Goal: Task Accomplishment & Management: Use online tool/utility

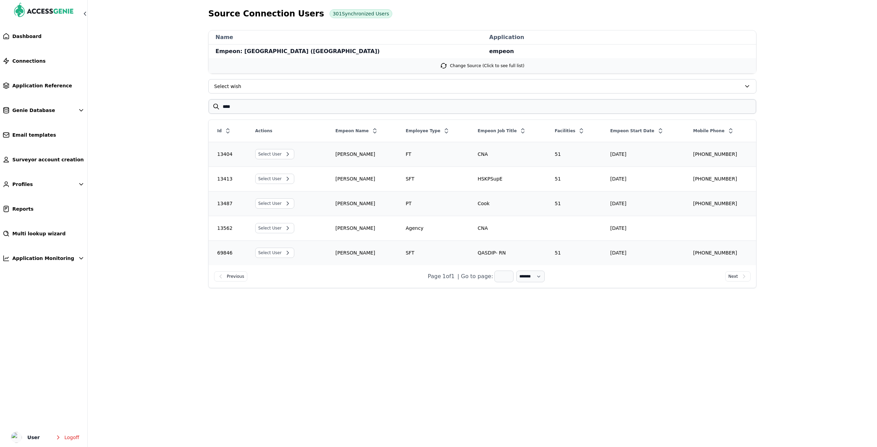
click at [492, 337] on main "Source Connection Users 301 Synchronized Users name Empeon: Glennville (GLENVIL…" at bounding box center [438, 175] width 877 height 351
click at [41, 66] on link "Connections" at bounding box center [43, 60] width 87 height 15
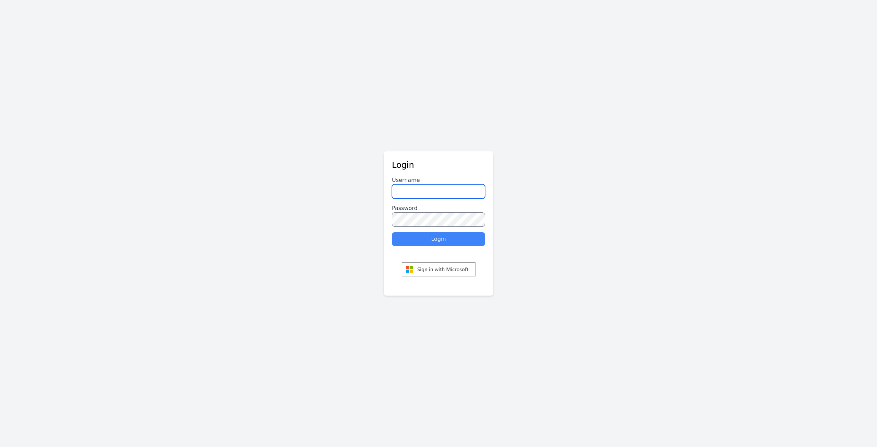
type input "********"
click at [427, 242] on button "Login" at bounding box center [438, 239] width 93 height 14
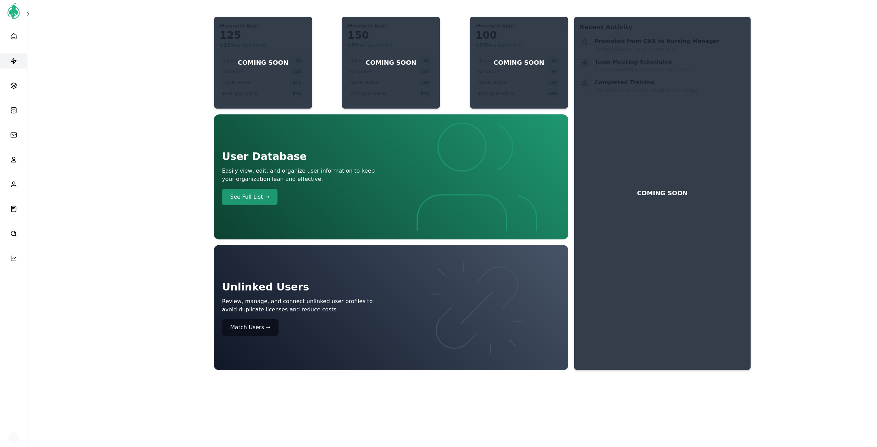
click at [13, 61] on icon at bounding box center [13, 61] width 7 height 7
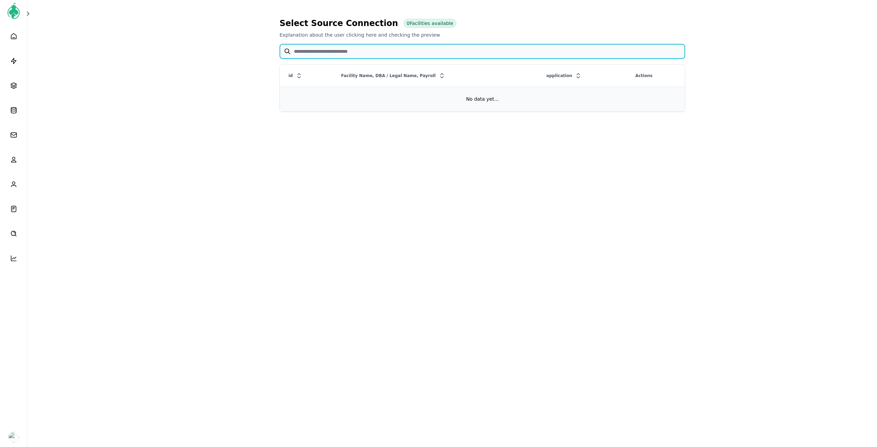
click at [310, 49] on input "text" at bounding box center [482, 51] width 405 height 14
type input "*****"
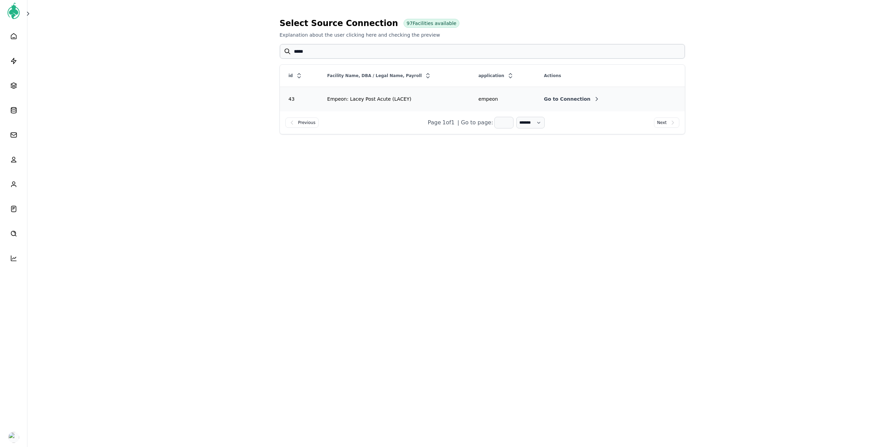
click at [571, 99] on span "Go to Connection" at bounding box center [567, 99] width 47 height 7
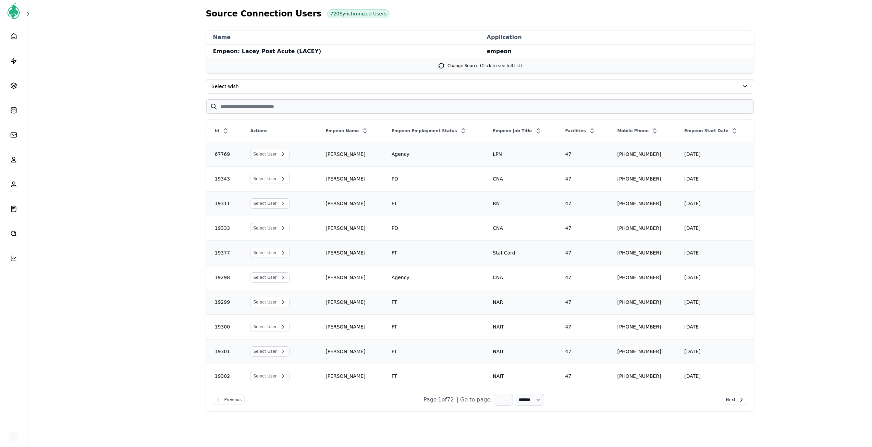
scroll to position [27, 0]
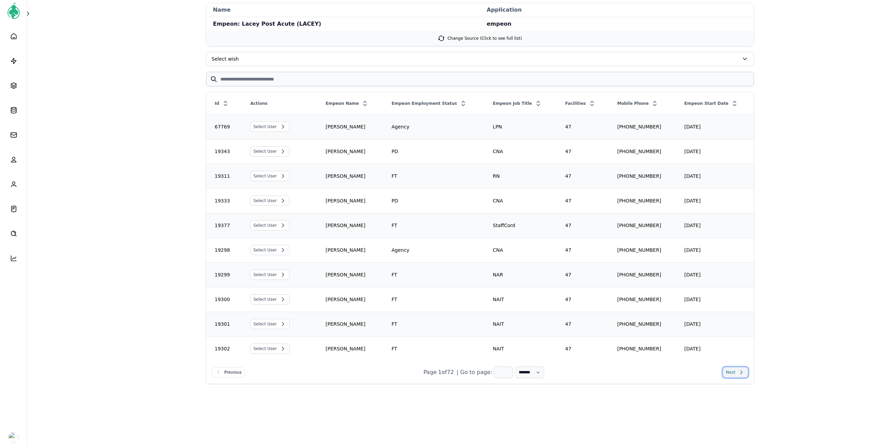
click at [729, 370] on span "Next" at bounding box center [731, 372] width 10 height 7
click at [733, 99] on div "Empeon Start Date" at bounding box center [715, 103] width 77 height 12
click at [731, 103] on icon at bounding box center [734, 103] width 7 height 7
click at [277, 277] on span "Select User" at bounding box center [270, 275] width 38 height 10
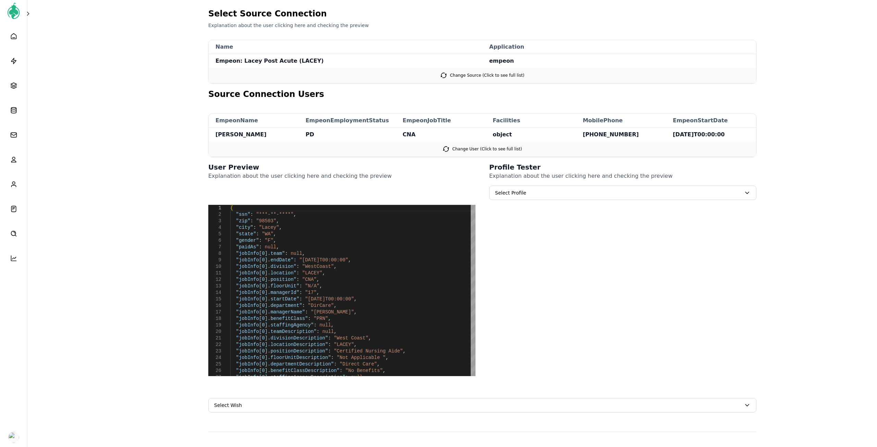
click at [527, 187] on span "Select Profile" at bounding box center [623, 193] width 267 height 14
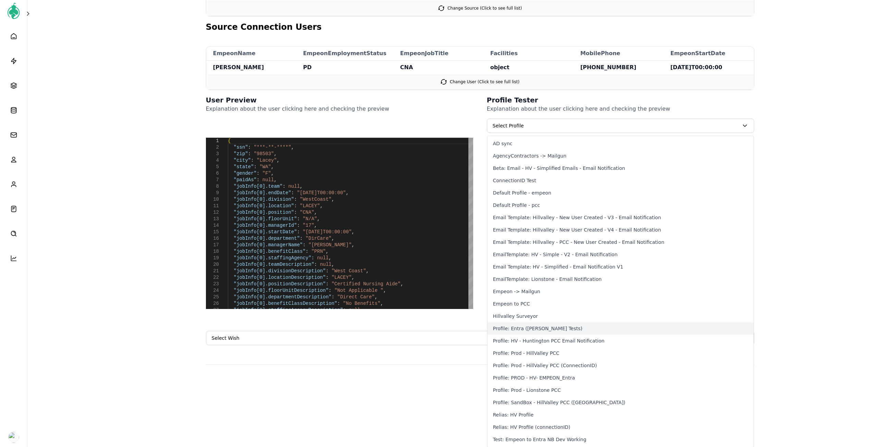
scroll to position [68, 0]
click at [554, 423] on button "Relias: HV Profile (connectionID)" at bounding box center [621, 427] width 266 height 12
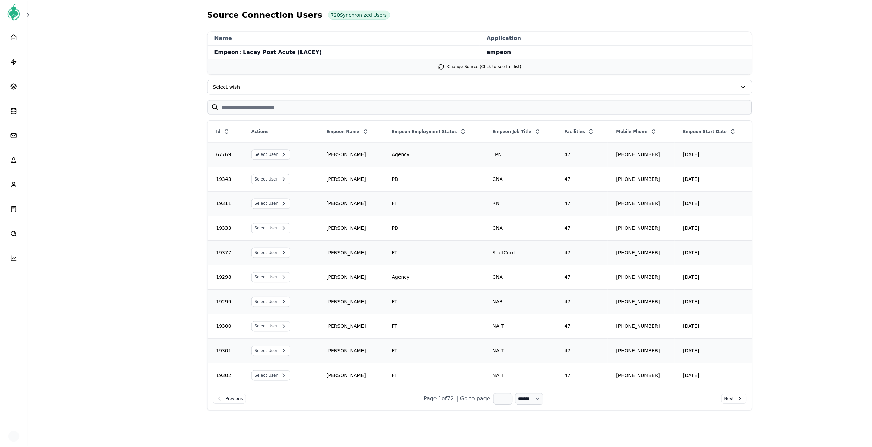
scroll to position [27, 0]
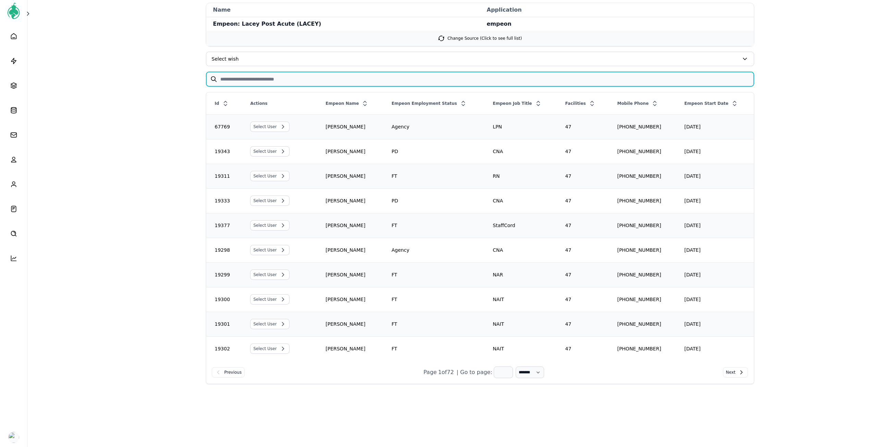
click at [267, 80] on input "text" at bounding box center [480, 79] width 548 height 14
paste input "**********"
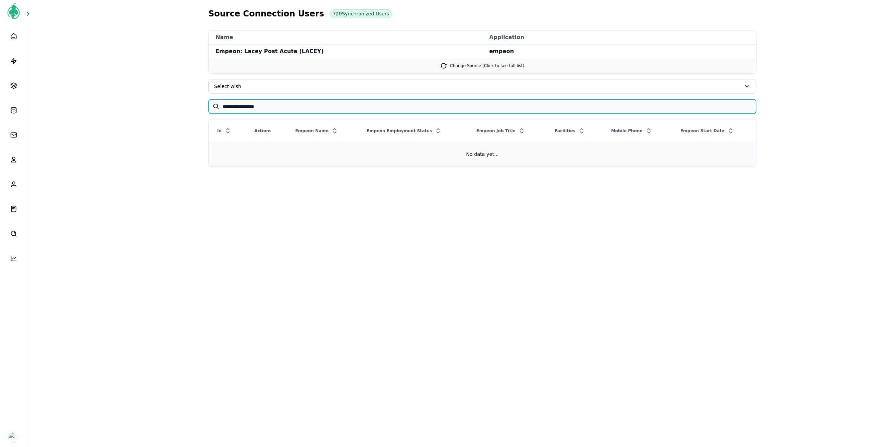
drag, startPoint x: 252, startPoint y: 109, endPoint x: 244, endPoint y: 109, distance: 7.5
click at [244, 109] on input "**********" at bounding box center [483, 106] width 548 height 14
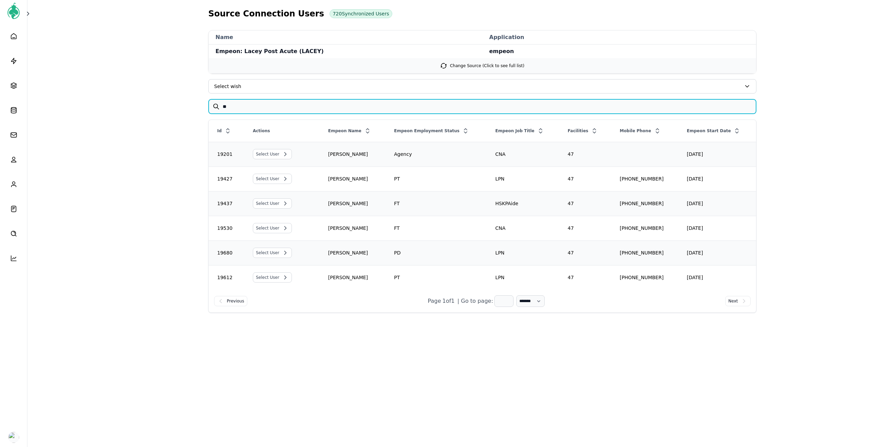
type input "*"
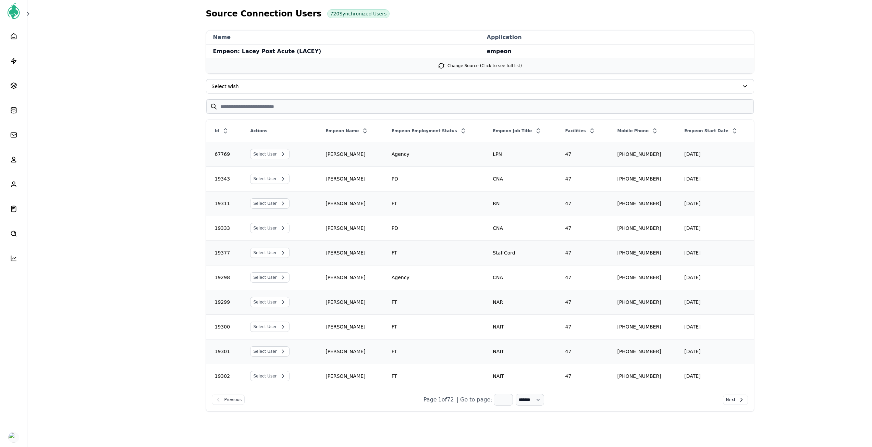
click at [232, 86] on span "Select wish" at bounding box center [475, 86] width 527 height 7
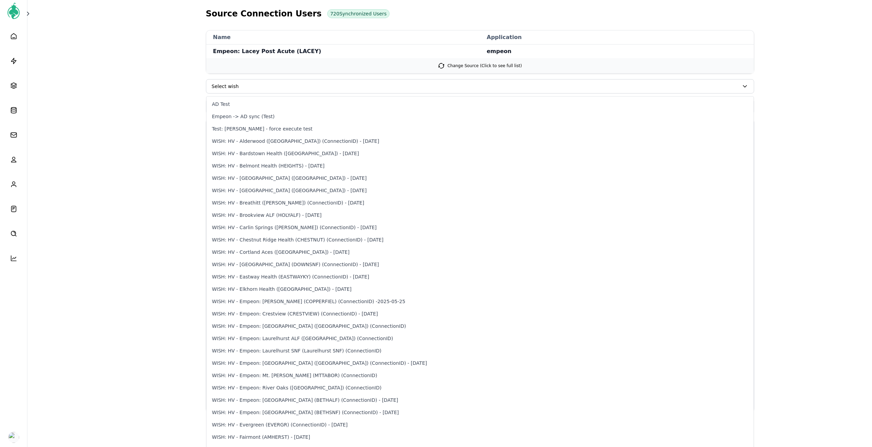
click at [154, 90] on main "Source Connection Users 720 Synchronized Users name Empeon: Lacey Post Acute (L…" at bounding box center [436, 237] width 872 height 475
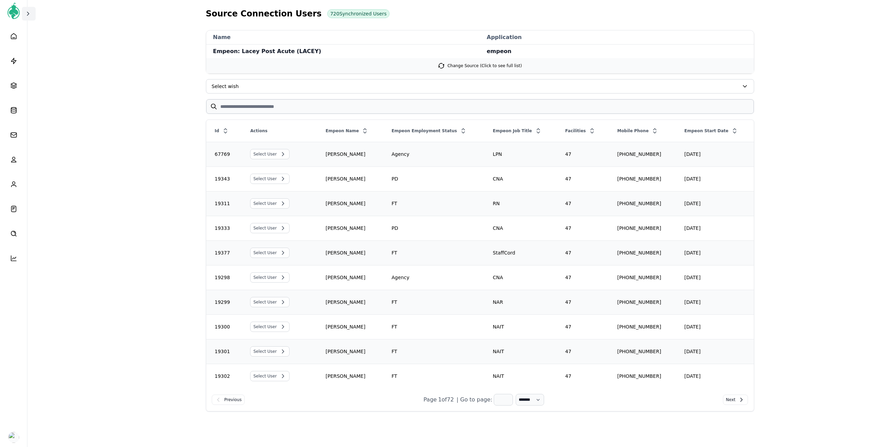
click at [31, 14] on icon at bounding box center [28, 13] width 7 height 7
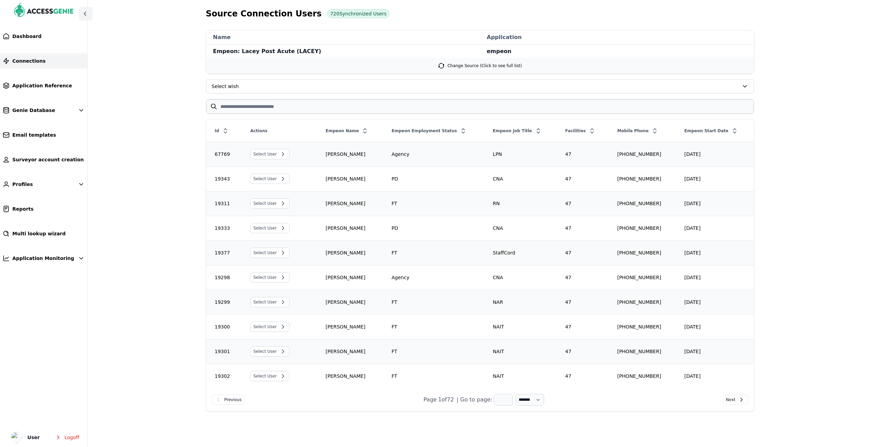
click at [29, 55] on link "Connections" at bounding box center [43, 60] width 87 height 15
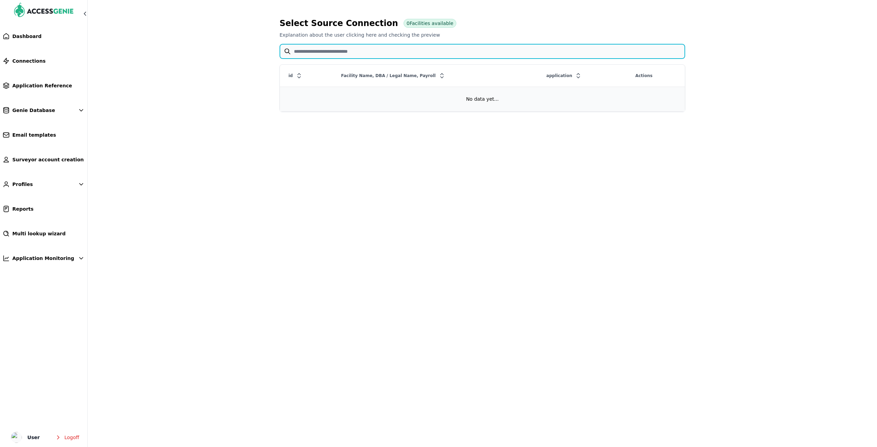
click at [331, 51] on input "text" at bounding box center [482, 51] width 405 height 14
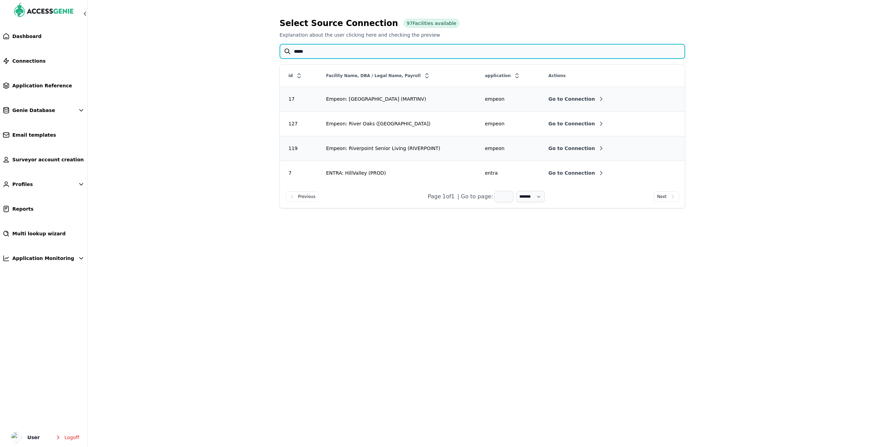
type input "*****"
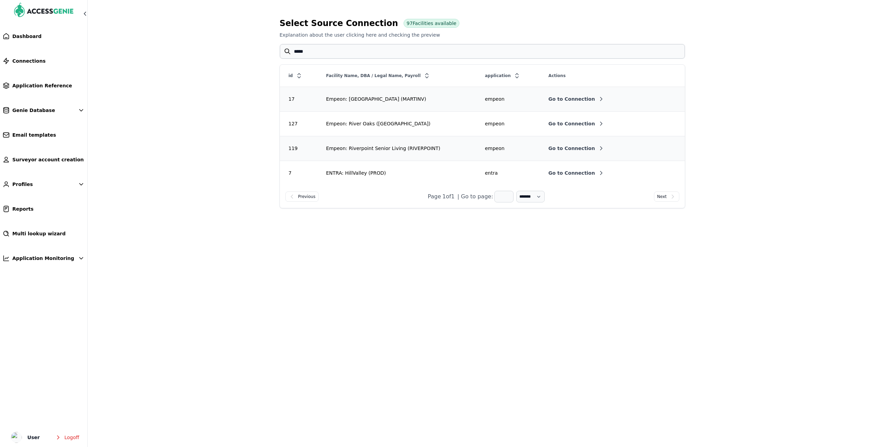
click at [579, 121] on button "Go to Connection" at bounding box center [577, 123] width 56 height 7
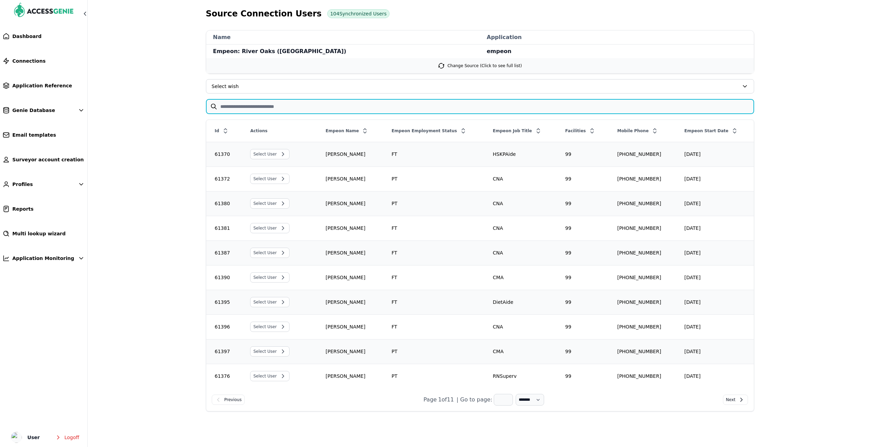
click at [271, 107] on input "text" at bounding box center [480, 106] width 548 height 14
click at [266, 107] on input "text" at bounding box center [480, 106] width 548 height 14
click at [266, 106] on input "text" at bounding box center [480, 106] width 548 height 14
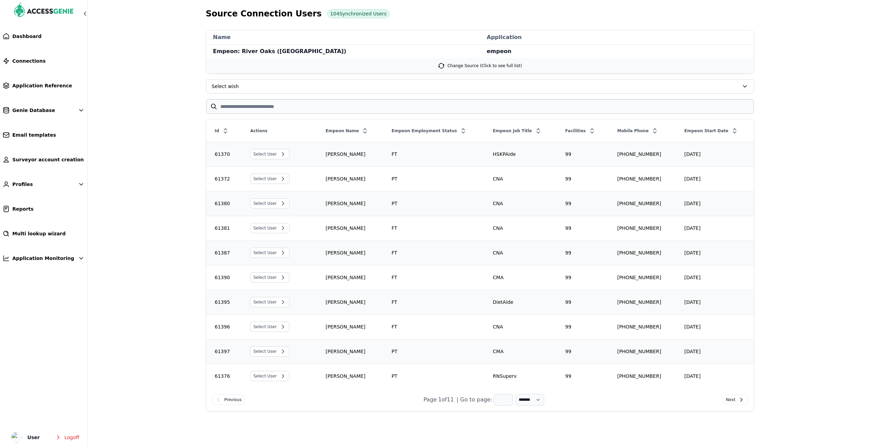
drag, startPoint x: 373, startPoint y: 175, endPoint x: 289, endPoint y: 115, distance: 103.5
click at [373, 175] on td "Quivon Manning" at bounding box center [350, 179] width 66 height 25
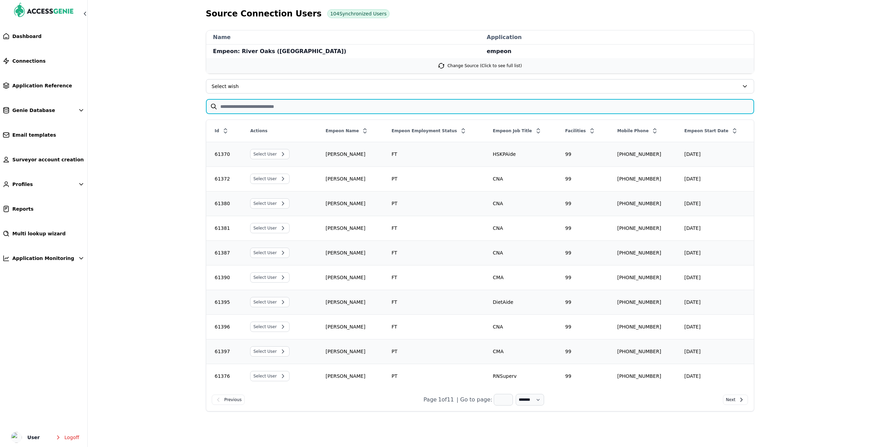
click at [280, 111] on input "text" at bounding box center [480, 106] width 548 height 14
paste input "**********"
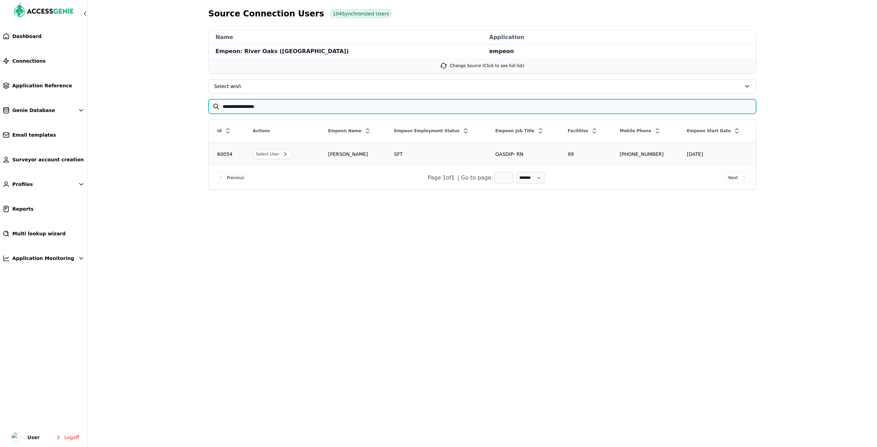
type input "**********"
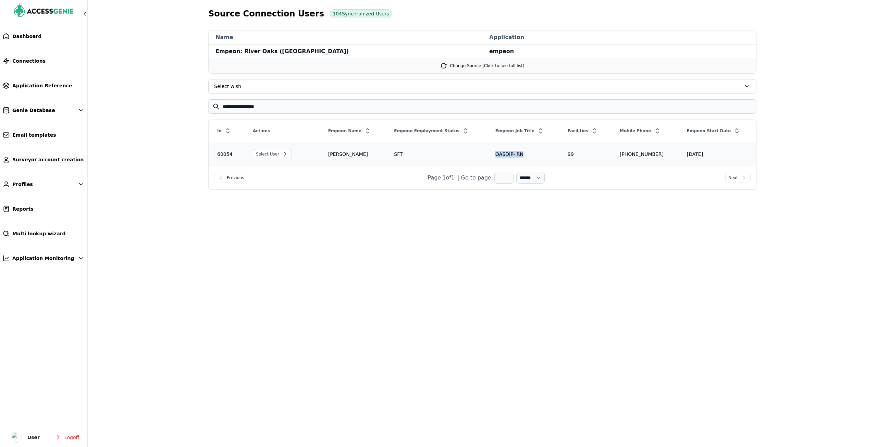
drag, startPoint x: 504, startPoint y: 154, endPoint x: 530, endPoint y: 154, distance: 25.7
click at [530, 154] on div "QASDIP- RN" at bounding box center [523, 154] width 72 height 7
copy div "QASDIP- RN"
click at [37, 236] on span "Multi lookup wizard" at bounding box center [38, 233] width 53 height 7
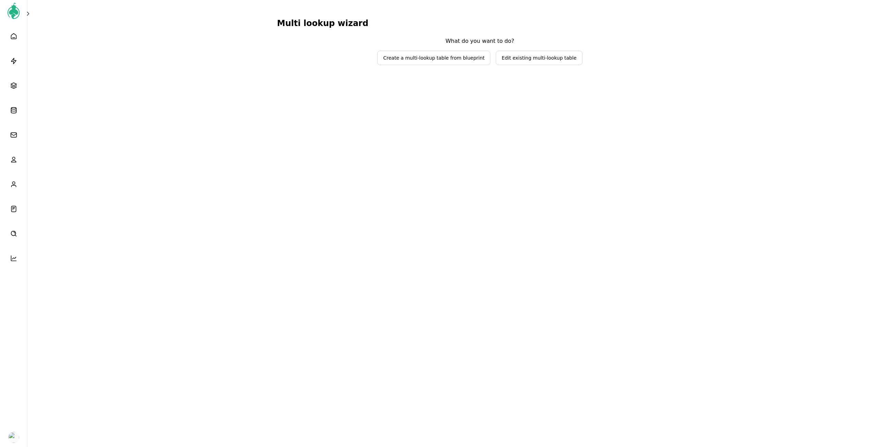
click at [526, 58] on span "Edit existing multi-lookup table" at bounding box center [539, 57] width 75 height 7
click at [472, 42] on span "Select lookup table to edit" at bounding box center [476, 44] width 82 height 7
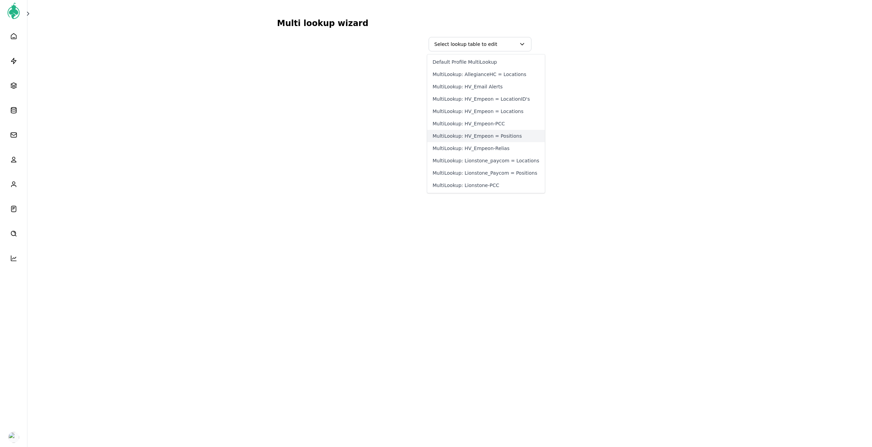
click at [481, 136] on button "MultiLookup: HV_Empeon = Positions" at bounding box center [486, 136] width 118 height 12
